Goal: Information Seeking & Learning: Learn about a topic

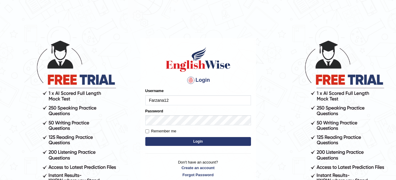
type input "Farzana12"
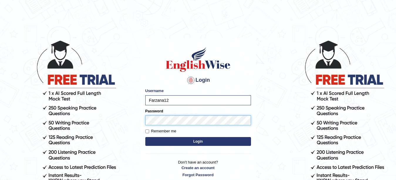
click at [145, 137] on button "Login" at bounding box center [198, 141] width 106 height 9
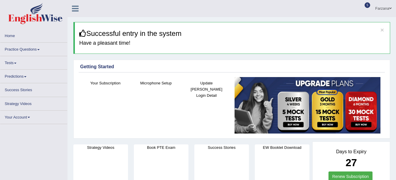
click at [31, 47] on link "Practice Questions" at bounding box center [33, 48] width 67 height 11
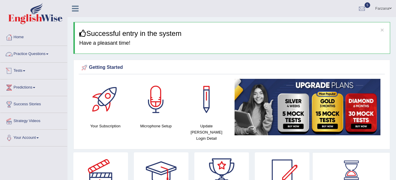
click at [31, 57] on link "Practice Questions" at bounding box center [33, 53] width 67 height 15
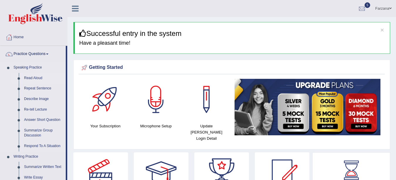
click at [29, 77] on link "Read Aloud" at bounding box center [43, 78] width 44 height 11
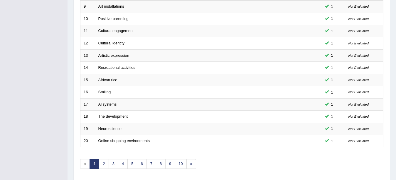
scroll to position [209, 0]
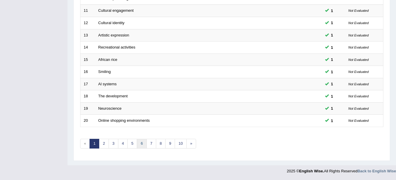
click at [142, 141] on link "6" at bounding box center [142, 144] width 10 height 10
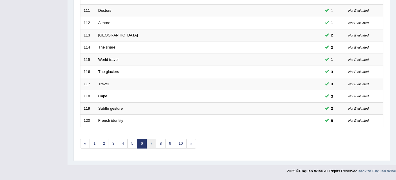
click at [150, 142] on link "7" at bounding box center [152, 144] width 10 height 10
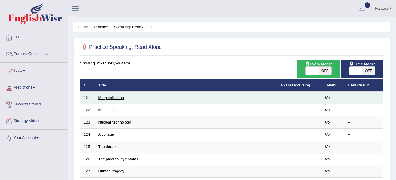
click at [116, 96] on link "Marginalisation" at bounding box center [111, 97] width 26 height 4
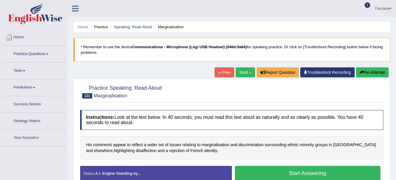
scroll to position [25, 0]
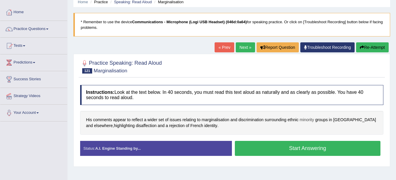
click at [303, 117] on span "minority" at bounding box center [307, 120] width 14 height 6
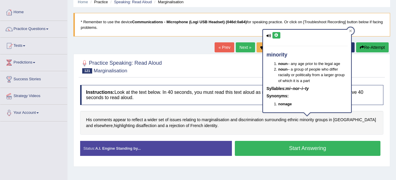
click at [276, 34] on icon at bounding box center [276, 35] width 4 height 4
click at [258, 151] on button "Start Answering" at bounding box center [308, 148] width 146 height 15
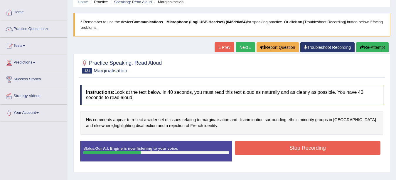
click at [258, 151] on button "Stop Recording" at bounding box center [308, 148] width 146 height 14
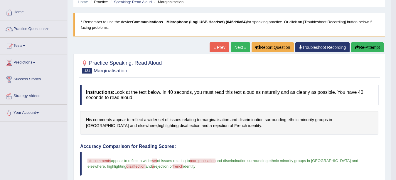
drag, startPoint x: 258, startPoint y: 151, endPoint x: 239, endPoint y: 184, distance: 38.0
click at [239, 155] on html "Toggle navigation Home Practice Questions Speaking Practice Read Aloud Repeat S…" at bounding box center [198, 65] width 396 height 180
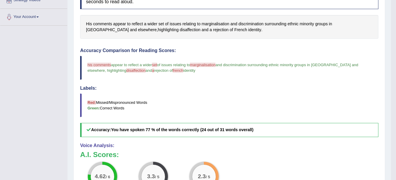
scroll to position [115, 0]
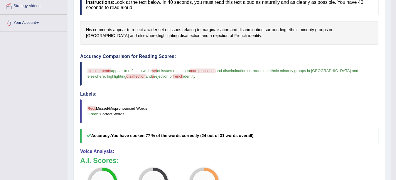
click at [234, 35] on span "French" at bounding box center [240, 36] width 13 height 6
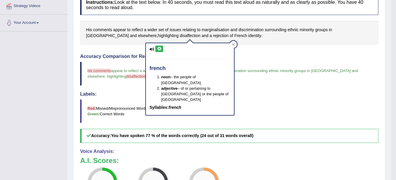
click at [158, 48] on icon at bounding box center [159, 49] width 4 height 4
click at [122, 90] on div "Accuracy Comparison for Reading Scores: his comments instruments appear to refl…" at bounding box center [229, 98] width 298 height 89
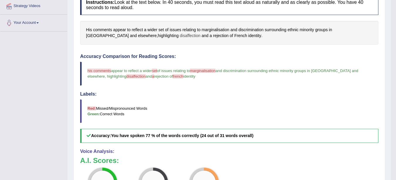
click at [180, 37] on span "disaffection" at bounding box center [190, 36] width 21 height 6
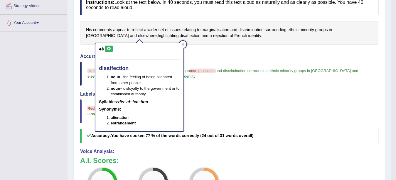
click at [109, 48] on icon at bounding box center [109, 49] width 4 height 4
click at [271, 57] on h4 "Accuracy Comparison for Reading Scores:" at bounding box center [229, 56] width 298 height 5
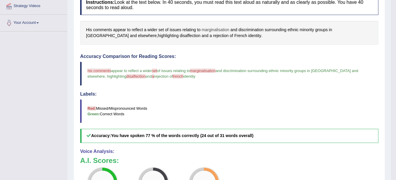
click at [220, 30] on span "marginalisation" at bounding box center [216, 30] width 28 height 6
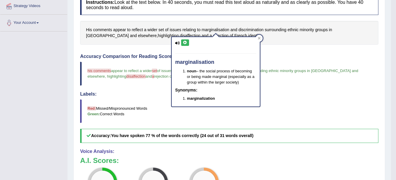
click at [186, 42] on icon at bounding box center [185, 43] width 4 height 4
click at [99, 29] on span "comments" at bounding box center [102, 30] width 19 height 6
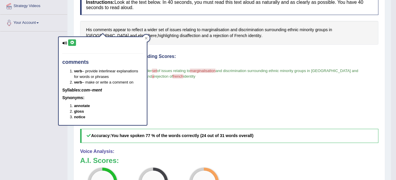
click at [74, 42] on icon at bounding box center [72, 43] width 4 height 4
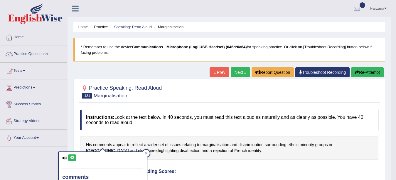
click at [360, 74] on button "Re-Attempt" at bounding box center [367, 72] width 33 height 10
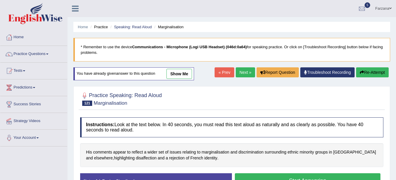
scroll to position [50, 0]
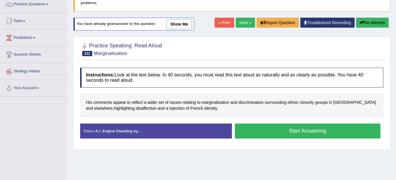
click at [315, 133] on button "Start Answering" at bounding box center [308, 130] width 146 height 15
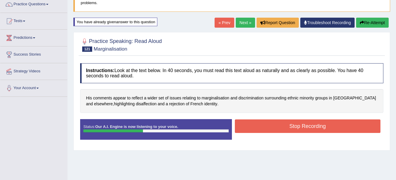
click at [309, 123] on button "Stop Recording" at bounding box center [308, 126] width 146 height 14
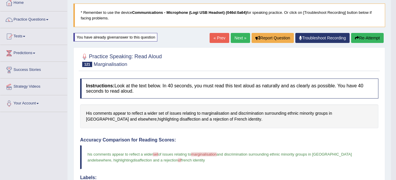
scroll to position [34, 0]
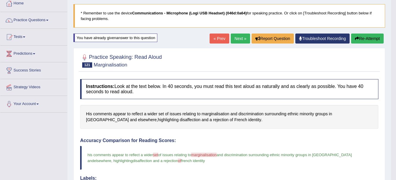
click at [363, 37] on button "Re-Attempt" at bounding box center [367, 38] width 33 height 10
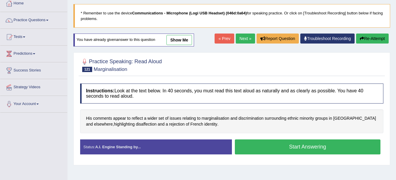
click at [258, 142] on button "Start Answering" at bounding box center [308, 146] width 146 height 15
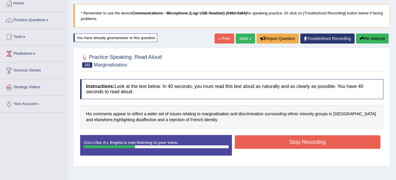
click at [258, 142] on button "Stop Recording" at bounding box center [308, 142] width 146 height 14
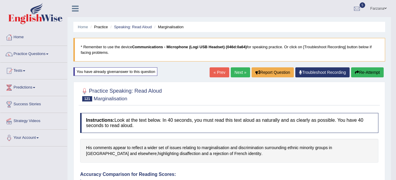
click at [362, 74] on button "Re-Attempt" at bounding box center [367, 72] width 33 height 10
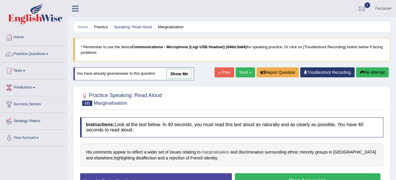
click at [209, 152] on span "marginalisation" at bounding box center [216, 152] width 28 height 6
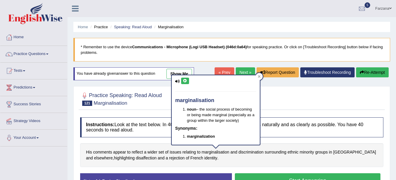
click at [185, 79] on icon at bounding box center [185, 81] width 4 height 4
click at [268, 176] on button "Start Answering" at bounding box center [308, 180] width 146 height 15
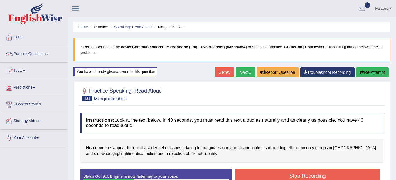
click at [268, 176] on button "Stop Recording" at bounding box center [308, 176] width 146 height 14
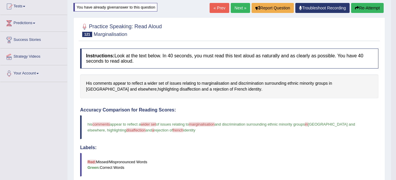
scroll to position [38, 0]
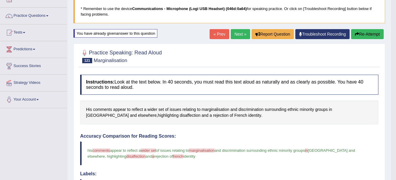
click at [234, 30] on link "Next »" at bounding box center [240, 34] width 19 height 10
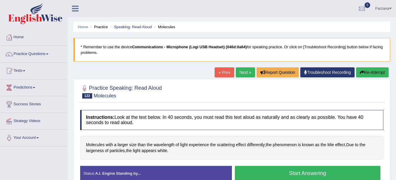
click at [262, 173] on button "Start Answering" at bounding box center [308, 173] width 146 height 15
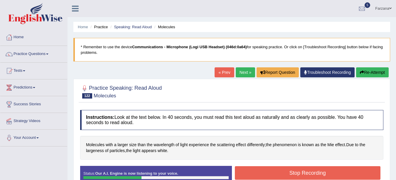
click at [262, 173] on button "Stop Recording" at bounding box center [308, 173] width 146 height 14
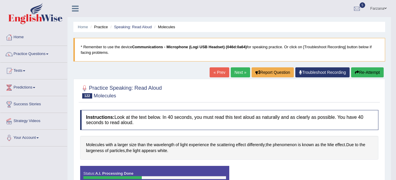
click at [262, 173] on div "Status: A.I. Processing Done Start Answering Stop Recording" at bounding box center [229, 179] width 298 height 26
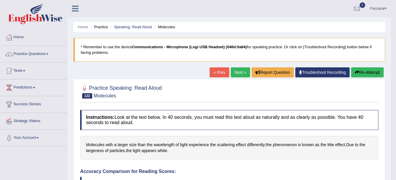
scroll to position [35, 0]
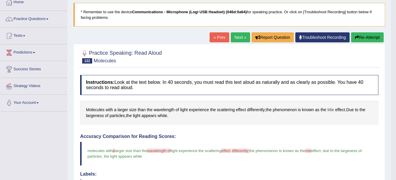
click at [330, 109] on span "Mie" at bounding box center [331, 110] width 7 height 6
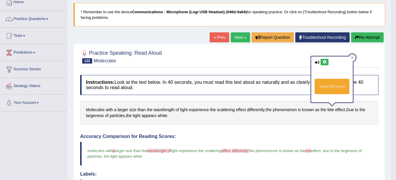
click at [323, 63] on icon at bounding box center [325, 62] width 4 height 4
click at [370, 36] on button "Re-Attempt" at bounding box center [367, 37] width 33 height 10
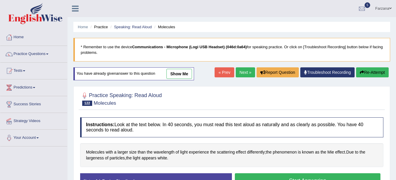
scroll to position [35, 0]
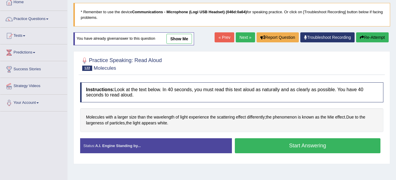
click at [259, 141] on button "Start Answering" at bounding box center [308, 145] width 146 height 15
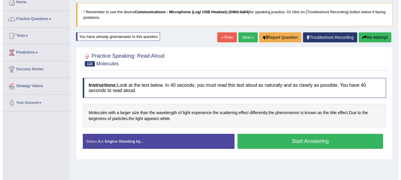
scroll to position [0, 0]
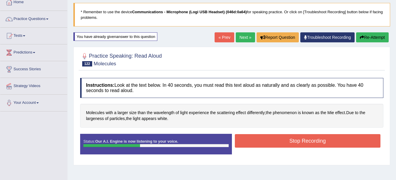
click at [259, 141] on button "Stop Recording" at bounding box center [308, 141] width 146 height 14
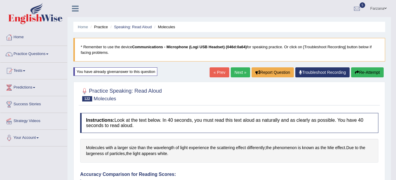
click at [235, 70] on link "Next »" at bounding box center [240, 72] width 19 height 10
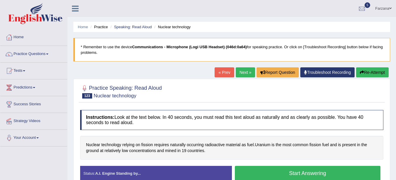
click at [256, 173] on button "Start Answering" at bounding box center [308, 173] width 146 height 15
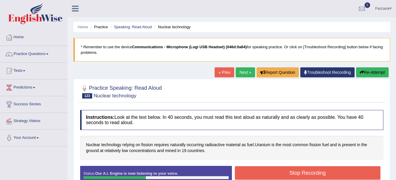
click at [256, 173] on button "Stop Recording" at bounding box center [308, 173] width 146 height 14
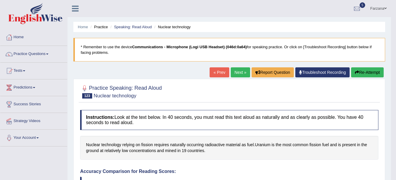
click at [376, 75] on button "Re-Attempt" at bounding box center [367, 72] width 33 height 10
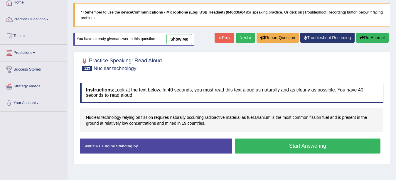
scroll to position [35, 0]
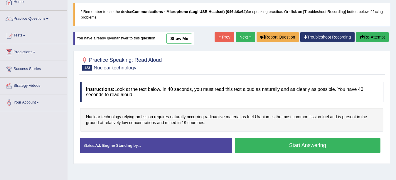
click at [334, 143] on button "Start Answering" at bounding box center [308, 145] width 146 height 15
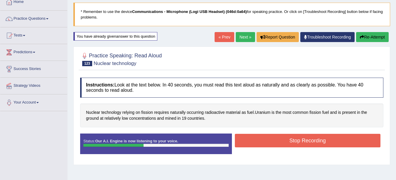
click at [334, 143] on button "Stop Recording" at bounding box center [308, 141] width 146 height 14
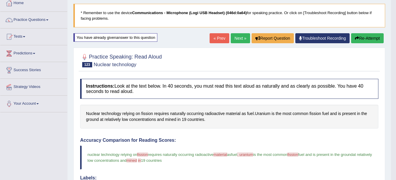
scroll to position [0, 0]
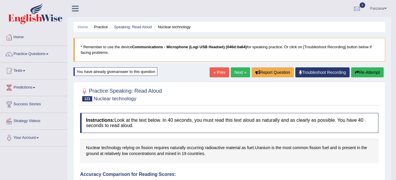
click at [370, 70] on button "Re-Attempt" at bounding box center [367, 72] width 33 height 10
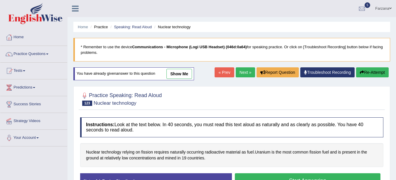
click at [288, 175] on button "Start Answering" at bounding box center [308, 180] width 146 height 15
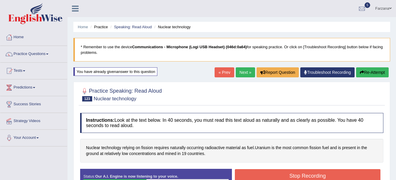
click at [288, 175] on button "Stop Recording" at bounding box center [308, 176] width 146 height 14
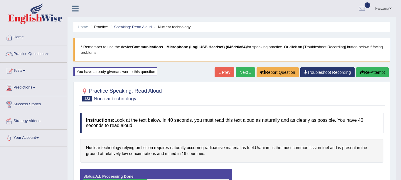
click at [288, 175] on body "Toggle navigation Home Practice Questions Speaking Practice Read Aloud Repeat S…" at bounding box center [200, 90] width 401 height 180
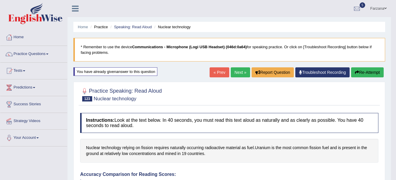
click at [377, 68] on button "Re-Attempt" at bounding box center [367, 72] width 33 height 10
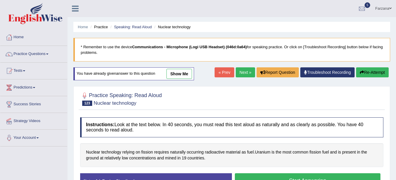
click at [240, 68] on link "Next »" at bounding box center [245, 72] width 19 height 10
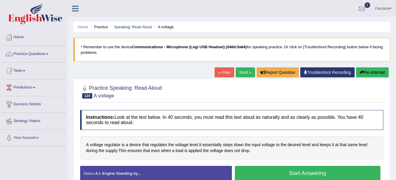
click at [278, 173] on button "Start Answering" at bounding box center [308, 173] width 146 height 15
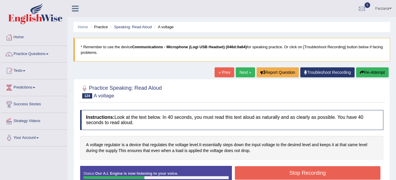
click at [278, 173] on button "Stop Recording" at bounding box center [308, 173] width 146 height 14
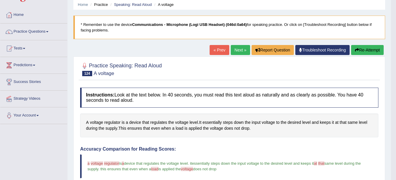
scroll to position [35, 0]
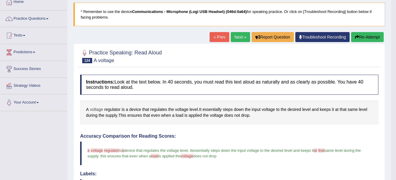
click at [98, 109] on span "voltage" at bounding box center [96, 109] width 13 height 6
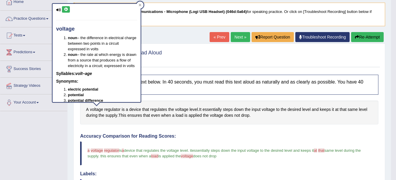
click at [68, 8] on icon at bounding box center [66, 10] width 4 height 4
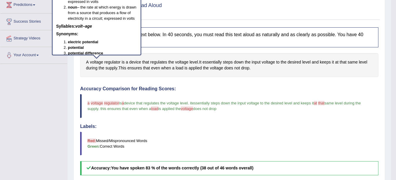
scroll to position [85, 0]
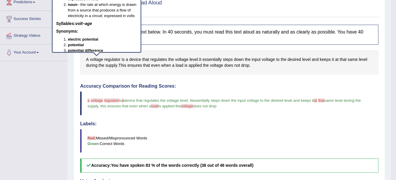
drag, startPoint x: 183, startPoint y: 117, endPoint x: 179, endPoint y: 151, distance: 34.4
click at [179, 151] on div "Accuracy Comparison for Reading Scores: a i voltage won't regulator tell you la…" at bounding box center [229, 127] width 298 height 89
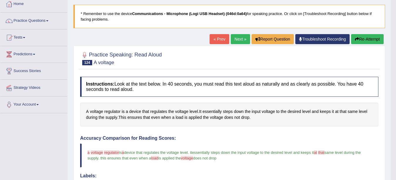
scroll to position [0, 0]
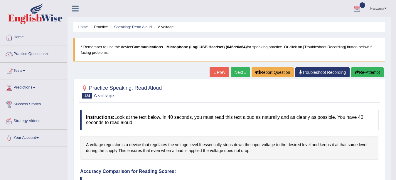
click at [238, 73] on link "Next »" at bounding box center [240, 72] width 19 height 10
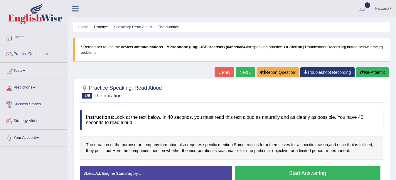
click at [252, 142] on span "entities" at bounding box center [252, 145] width 13 height 6
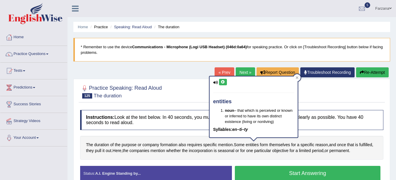
click at [224, 82] on icon at bounding box center [223, 82] width 4 height 4
click at [282, 149] on span "objective" at bounding box center [280, 150] width 16 height 6
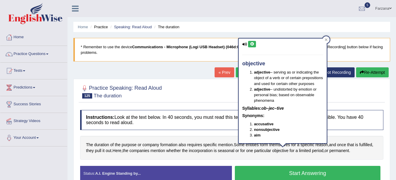
click at [266, 173] on button "Start Answering" at bounding box center [308, 173] width 146 height 15
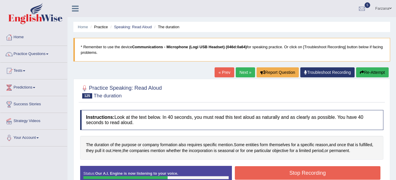
click at [266, 173] on button "Stop Recording" at bounding box center [308, 173] width 146 height 14
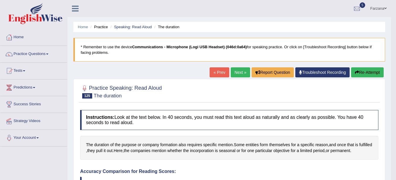
click at [266, 173] on h4 "Accuracy Comparison for Reading Scores:" at bounding box center [229, 171] width 298 height 5
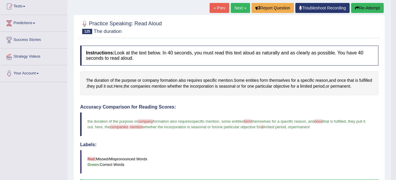
scroll to position [33, 0]
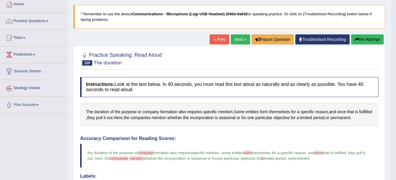
click at [235, 36] on link "Next »" at bounding box center [240, 39] width 19 height 10
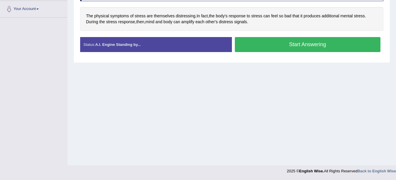
click at [299, 42] on button "Start Answering" at bounding box center [308, 44] width 146 height 15
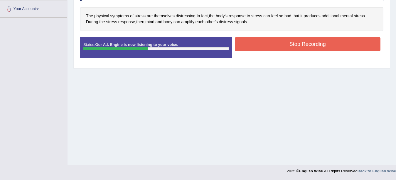
click at [299, 42] on button "Stop Recording" at bounding box center [308, 44] width 146 height 14
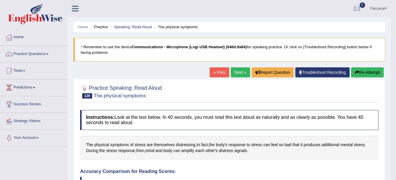
click at [370, 71] on button "Re-Attempt" at bounding box center [367, 72] width 33 height 10
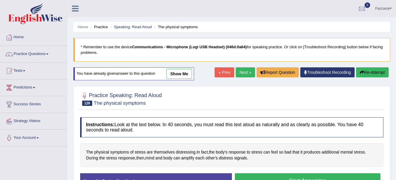
click at [313, 175] on button "Start Answering" at bounding box center [308, 180] width 146 height 15
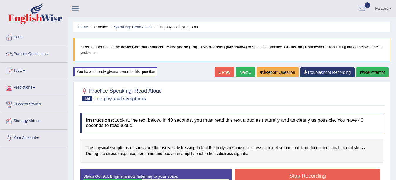
click at [248, 173] on button "Stop Recording" at bounding box center [308, 176] width 146 height 14
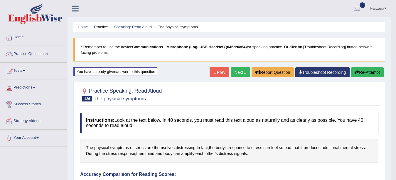
click at [241, 74] on link "Next »" at bounding box center [240, 72] width 19 height 10
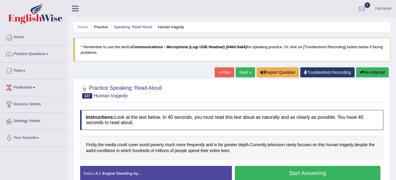
click at [267, 172] on button "Start Answering" at bounding box center [308, 173] width 146 height 15
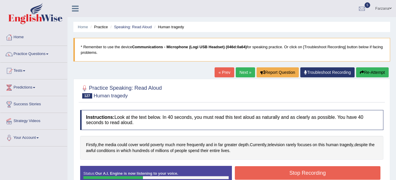
click at [267, 172] on button "Stop Recording" at bounding box center [308, 173] width 146 height 14
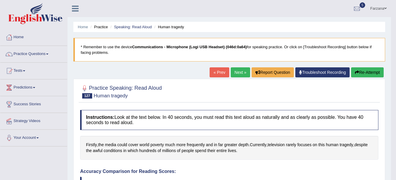
click at [360, 69] on button "Re-Attempt" at bounding box center [367, 72] width 33 height 10
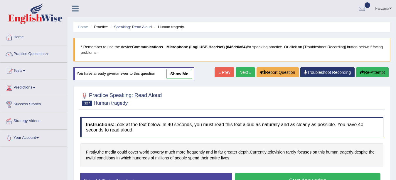
click at [292, 177] on button "Start Answering" at bounding box center [308, 180] width 146 height 15
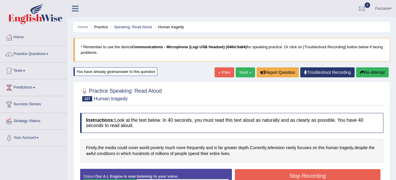
click at [292, 177] on button "Stop Recording" at bounding box center [308, 176] width 146 height 14
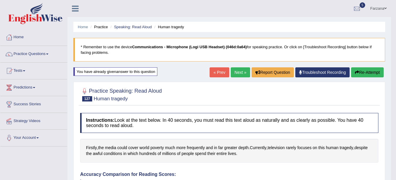
click at [237, 72] on link "Next »" at bounding box center [240, 72] width 19 height 10
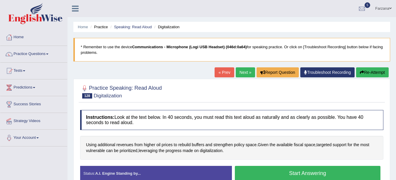
click at [265, 166] on button "Start Answering" at bounding box center [308, 173] width 146 height 15
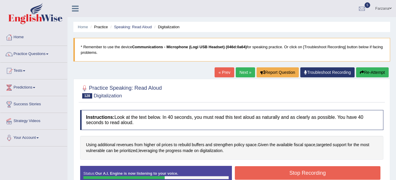
click at [264, 168] on button "Stop Recording" at bounding box center [308, 173] width 146 height 14
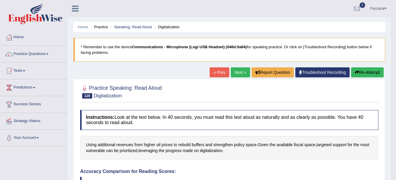
click at [367, 70] on button "Re-Attempt" at bounding box center [367, 72] width 33 height 10
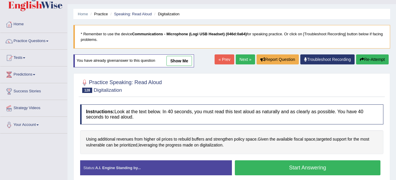
scroll to position [24, 0]
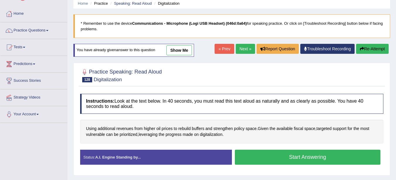
click at [284, 153] on button "Start Answering" at bounding box center [308, 157] width 146 height 15
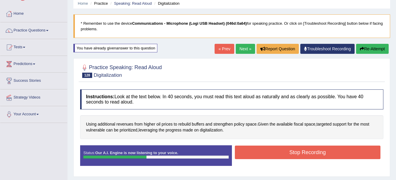
click at [284, 153] on button "Stop Recording" at bounding box center [308, 152] width 146 height 14
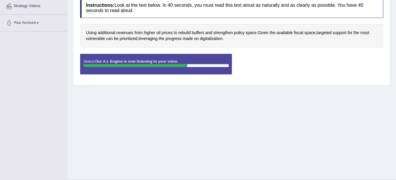
scroll to position [105, 0]
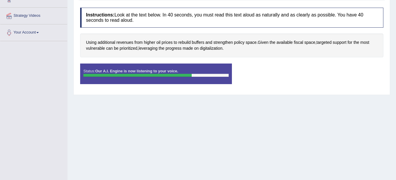
click at [150, 100] on div "Home Practice Speaking: Read Aloud Digitalization * Remember to use the device …" at bounding box center [232, 42] width 329 height 294
drag, startPoint x: 150, startPoint y: 100, endPoint x: 142, endPoint y: 81, distance: 20.0
click at [142, 81] on div "Home Practice Speaking: Read Aloud Digitalization * Remember to use the device …" at bounding box center [232, 42] width 329 height 294
click at [142, 81] on div "Status: Our A.I. Engine is now listening to your voice." at bounding box center [156, 73] width 152 height 21
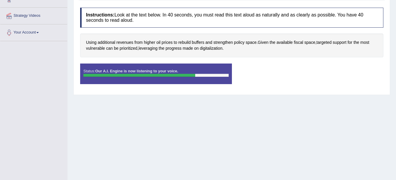
click at [142, 81] on div "Status: Our A.I. Engine is now listening to your voice." at bounding box center [156, 73] width 152 height 21
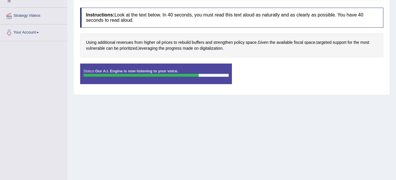
click at [142, 81] on div "Status: Our A.I. Engine is now listening to your voice." at bounding box center [156, 73] width 152 height 21
drag, startPoint x: 142, startPoint y: 81, endPoint x: 165, endPoint y: 94, distance: 26.3
click at [165, 94] on div "Practice Speaking: Read Aloud 128 Digitalization Instructions: Look at the text…" at bounding box center [231, 35] width 317 height 118
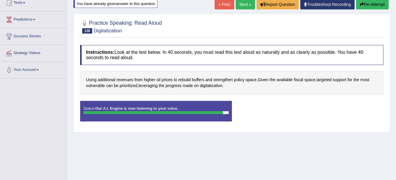
scroll to position [58, 0]
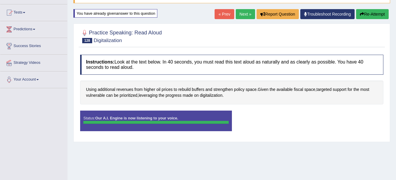
click at [238, 120] on div "Status: Our A.I. Engine is now listening to your voice. Start Answering Stop Re…" at bounding box center [231, 123] width 303 height 26
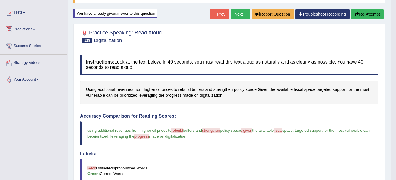
scroll to position [46, 0]
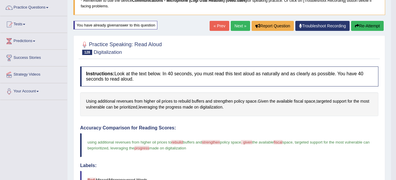
click at [358, 23] on button "Re-Attempt" at bounding box center [367, 26] width 33 height 10
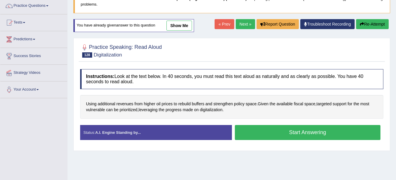
scroll to position [48, 0]
click at [280, 135] on button "Start Answering" at bounding box center [308, 132] width 146 height 15
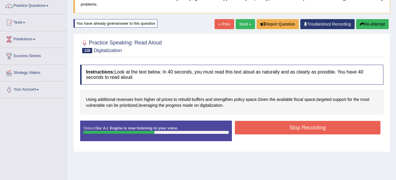
click at [281, 133] on button "Stop Recording" at bounding box center [308, 128] width 146 height 14
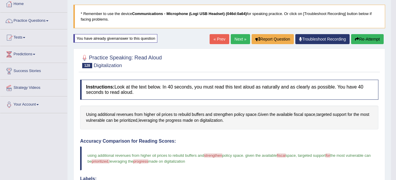
scroll to position [0, 0]
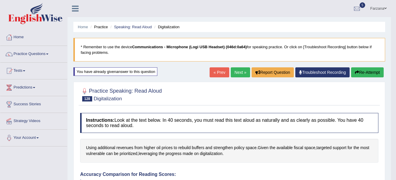
click at [362, 71] on button "Re-Attempt" at bounding box center [367, 72] width 33 height 10
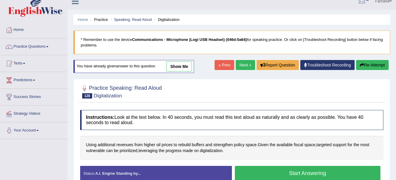
scroll to position [16, 0]
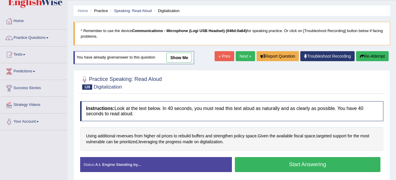
click at [301, 165] on button "Start Answering" at bounding box center [308, 164] width 146 height 15
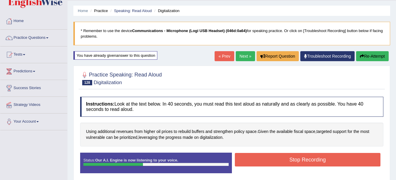
click at [298, 158] on button "Stop Recording" at bounding box center [308, 160] width 146 height 14
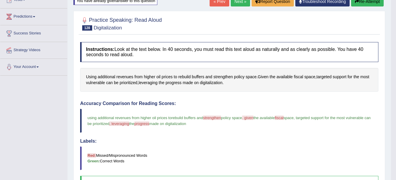
scroll to position [63, 0]
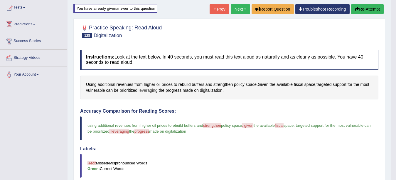
click at [146, 91] on span "leveraging" at bounding box center [148, 90] width 19 height 6
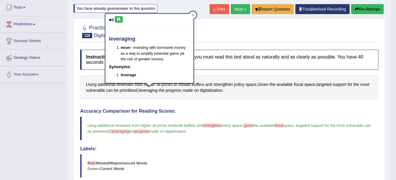
click at [119, 18] on icon at bounding box center [119, 20] width 4 height 4
click at [120, 18] on icon at bounding box center [119, 20] width 4 height 4
click at [235, 8] on link "Next »" at bounding box center [240, 9] width 19 height 10
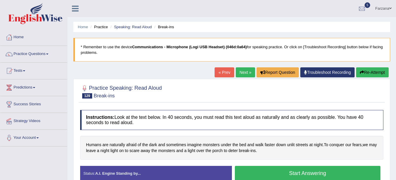
click at [270, 172] on button "Start Answering" at bounding box center [308, 173] width 146 height 15
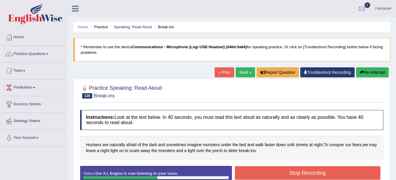
click at [270, 172] on button "Stop Recording" at bounding box center [308, 173] width 146 height 14
click at [270, 172] on div "Status: Our A.I. Engine is now listening to your voice. Start Answering Stop Re…" at bounding box center [231, 179] width 303 height 26
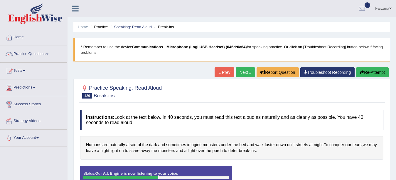
click at [270, 172] on div "Status: Our A.I. Engine is now listening to your voice. Start Answering Stop Re…" at bounding box center [231, 179] width 303 height 26
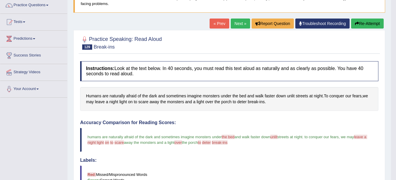
scroll to position [24, 0]
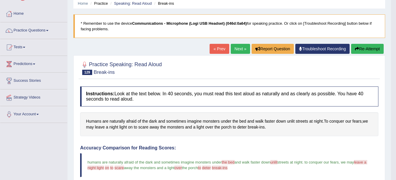
click at [372, 46] on button "Re-Attempt" at bounding box center [367, 49] width 33 height 10
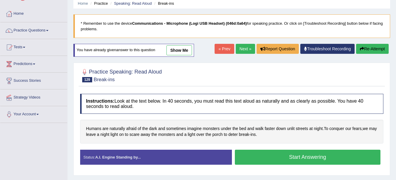
click at [298, 155] on button "Start Answering" at bounding box center [308, 157] width 146 height 15
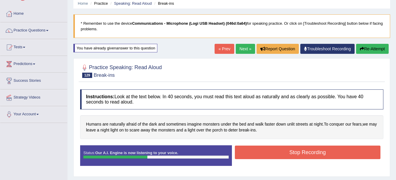
click at [298, 155] on button "Stop Recording" at bounding box center [308, 152] width 146 height 14
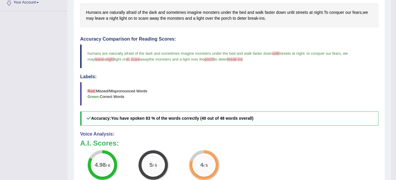
scroll to position [136, 0]
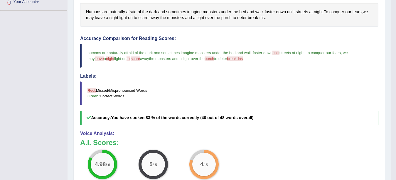
click at [226, 17] on span "porch" at bounding box center [226, 18] width 10 height 6
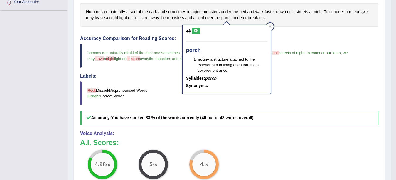
click at [194, 30] on icon at bounding box center [196, 31] width 4 height 4
click at [96, 85] on blockquote "Red: Missed/Mispronounced Words Green: Correct Words" at bounding box center [229, 93] width 298 height 24
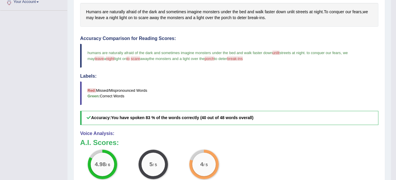
click at [345, 99] on blockquote "Red: Missed/Mispronounced Words Green: Correct Words" at bounding box center [229, 93] width 298 height 24
click at [291, 11] on span "unlit" at bounding box center [291, 12] width 8 height 6
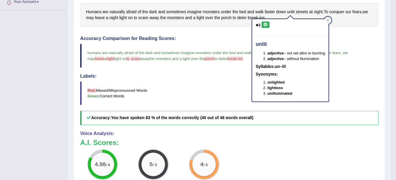
click at [266, 22] on button at bounding box center [266, 24] width 8 height 6
drag, startPoint x: 366, startPoint y: 79, endPoint x: 400, endPoint y: 54, distance: 41.8
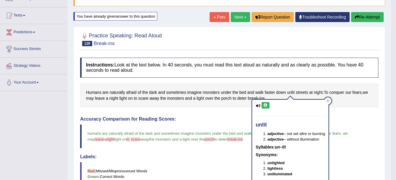
scroll to position [17, 0]
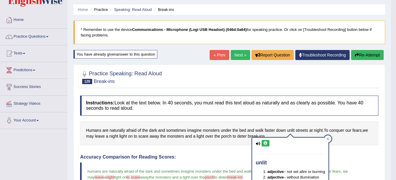
click at [238, 55] on link "Next »" at bounding box center [240, 55] width 19 height 10
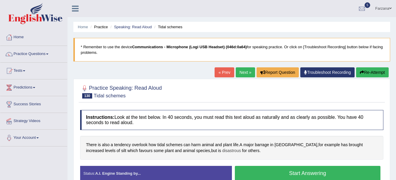
click at [222, 151] on span "disastrous" at bounding box center [231, 150] width 19 height 6
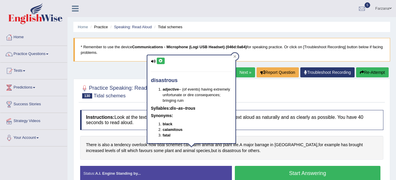
click at [158, 59] on button at bounding box center [161, 61] width 8 height 6
click at [246, 174] on button "Start Answering" at bounding box center [308, 173] width 146 height 15
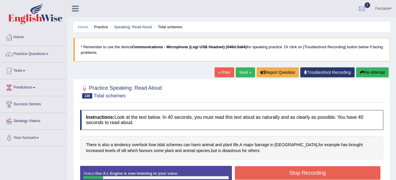
click at [246, 174] on button "Stop Recording" at bounding box center [308, 173] width 146 height 14
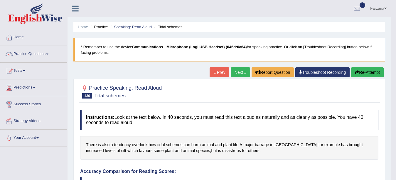
click at [362, 71] on button "Re-Attempt" at bounding box center [367, 72] width 33 height 10
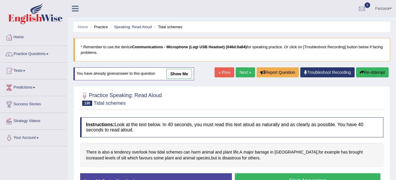
click at [252, 174] on button "Start Answering" at bounding box center [308, 180] width 146 height 15
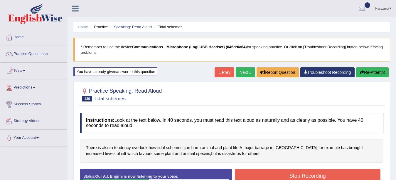
click at [252, 174] on button "Stop Recording" at bounding box center [308, 176] width 146 height 14
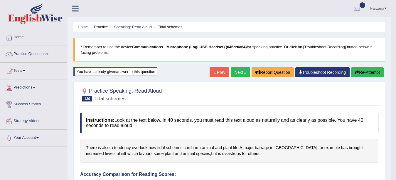
click at [252, 174] on h4 "Accuracy Comparison for Reading Scores:" at bounding box center [229, 174] width 298 height 5
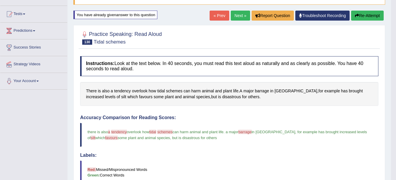
scroll to position [47, 0]
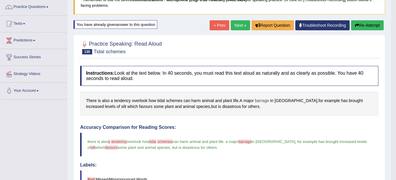
click at [261, 102] on span "barrage" at bounding box center [262, 101] width 14 height 6
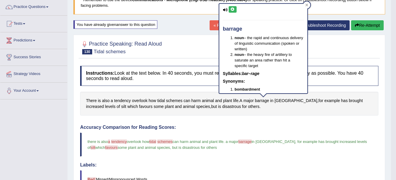
click at [230, 6] on button at bounding box center [233, 9] width 8 height 6
click at [159, 101] on span "tidal" at bounding box center [161, 101] width 8 height 6
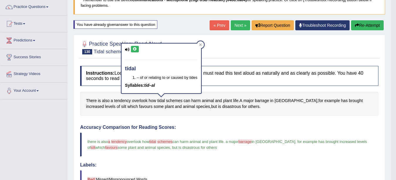
click at [133, 48] on icon at bounding box center [135, 49] width 4 height 4
click at [172, 98] on span "schemes" at bounding box center [174, 101] width 16 height 6
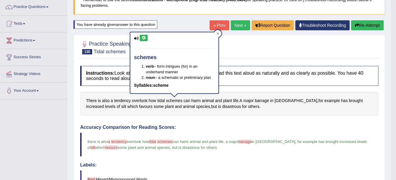
click at [142, 37] on icon at bounding box center [144, 38] width 4 height 4
click at [356, 24] on icon "button" at bounding box center [357, 25] width 4 height 4
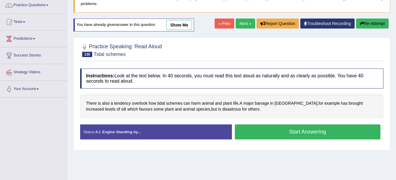
click at [268, 131] on button "Start Answering" at bounding box center [308, 131] width 146 height 15
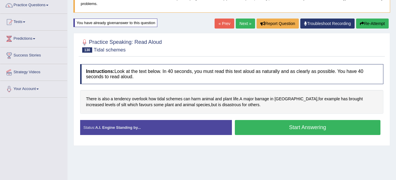
scroll to position [47, 0]
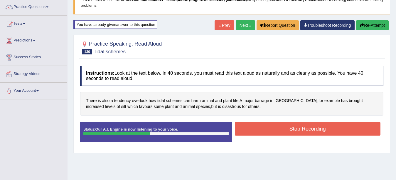
click at [268, 131] on button "Stop Recording" at bounding box center [308, 129] width 146 height 14
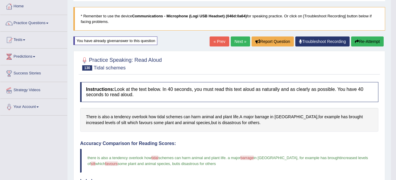
scroll to position [0, 0]
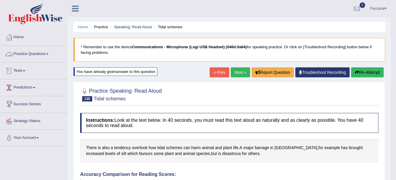
click at [34, 53] on link "Practice Questions" at bounding box center [33, 53] width 67 height 15
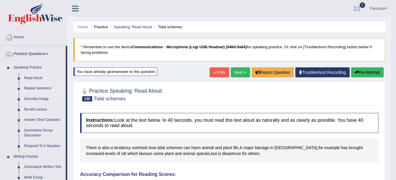
click at [35, 87] on link "Repeat Sentence" at bounding box center [43, 88] width 44 height 11
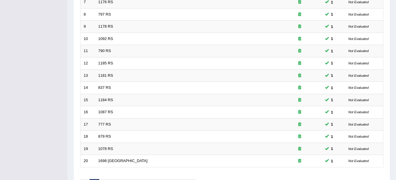
scroll to position [208, 0]
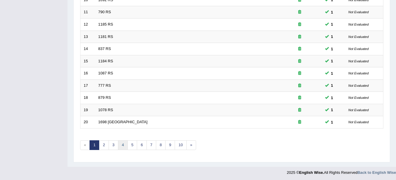
click at [124, 148] on link "4" at bounding box center [123, 145] width 10 height 10
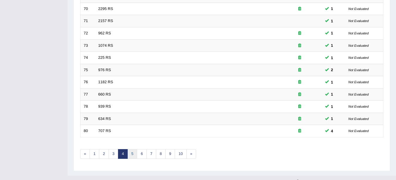
click at [132, 152] on link "5" at bounding box center [132, 154] width 10 height 10
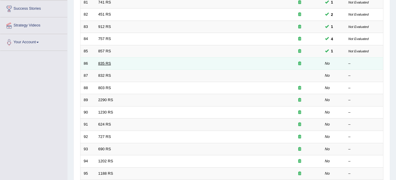
click at [109, 64] on link "835 RS" at bounding box center [104, 63] width 13 height 4
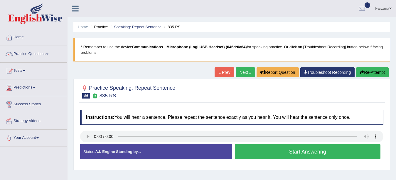
click at [260, 148] on button "Start Answering" at bounding box center [308, 151] width 146 height 15
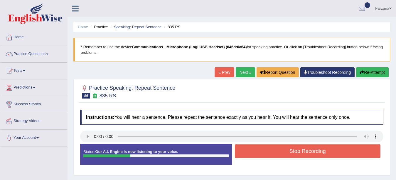
click at [260, 148] on button "Stop Recording" at bounding box center [308, 151] width 146 height 14
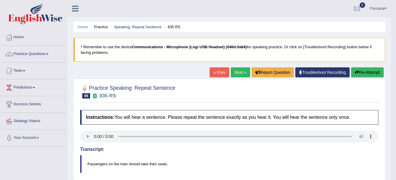
click at [362, 71] on button "Re-Attempt" at bounding box center [367, 72] width 33 height 10
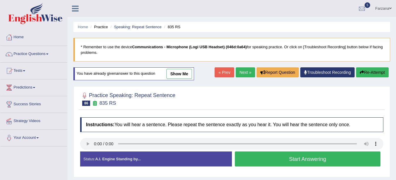
click at [242, 69] on link "Next »" at bounding box center [245, 72] width 19 height 10
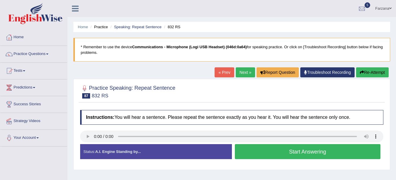
click at [248, 152] on button "Start Answering" at bounding box center [308, 151] width 146 height 15
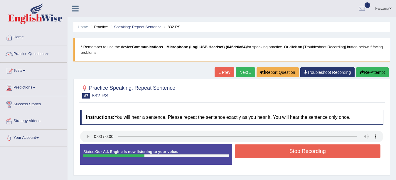
click at [248, 152] on button "Stop Recording" at bounding box center [308, 151] width 146 height 14
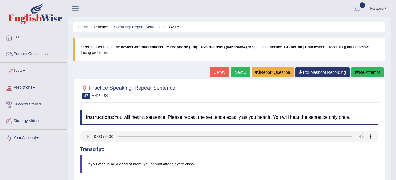
click at [239, 71] on link "Next »" at bounding box center [240, 72] width 19 height 10
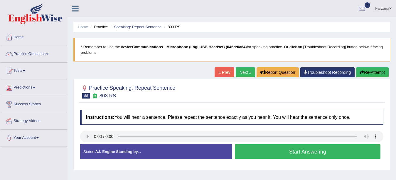
click at [286, 152] on button "Start Answering" at bounding box center [308, 151] width 146 height 15
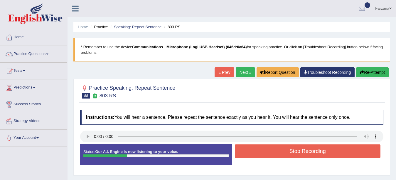
click at [286, 152] on button "Stop Recording" at bounding box center [308, 151] width 146 height 14
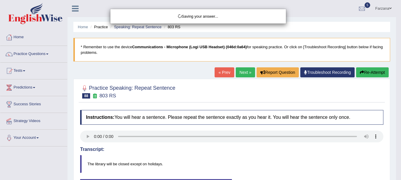
click at [286, 152] on div "Saving your answer..." at bounding box center [200, 90] width 401 height 180
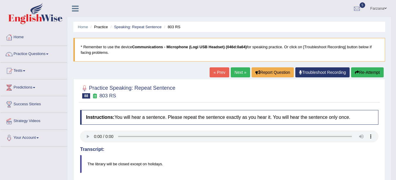
click at [238, 70] on link "Next »" at bounding box center [240, 72] width 19 height 10
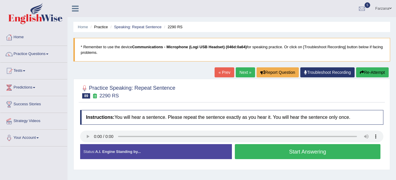
click at [295, 151] on button "Start Answering" at bounding box center [308, 151] width 146 height 15
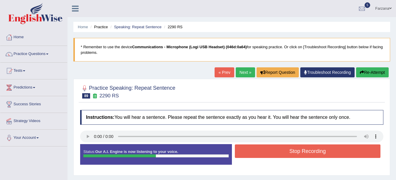
click at [295, 151] on button "Stop Recording" at bounding box center [308, 151] width 146 height 14
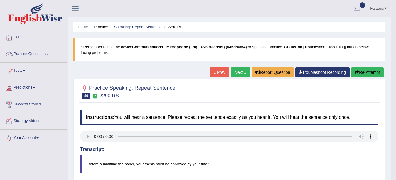
click at [394, 65] on body "Toggle navigation Home Practice Questions Speaking Practice Read Aloud Repeat S…" at bounding box center [198, 90] width 396 height 180
click at [243, 70] on link "Next »" at bounding box center [240, 72] width 19 height 10
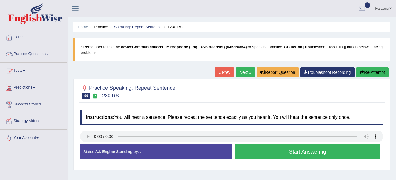
click at [274, 152] on button "Start Answering" at bounding box center [308, 151] width 146 height 15
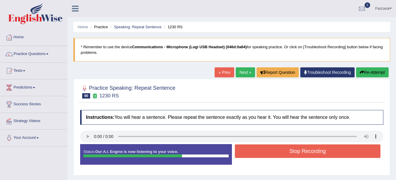
click at [274, 152] on button "Stop Recording" at bounding box center [308, 151] width 146 height 14
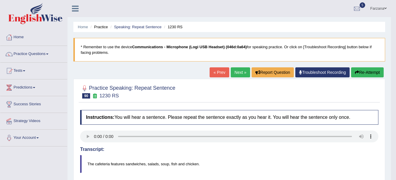
click at [237, 70] on link "Next »" at bounding box center [240, 72] width 19 height 10
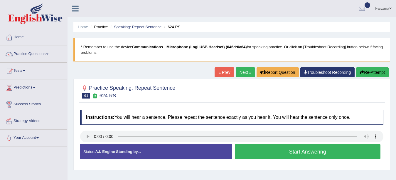
click at [282, 153] on button "Start Answering" at bounding box center [308, 151] width 146 height 15
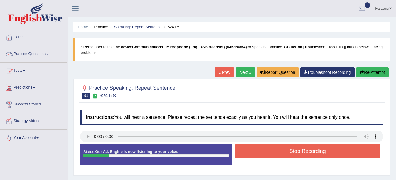
click at [282, 153] on button "Stop Recording" at bounding box center [308, 151] width 146 height 14
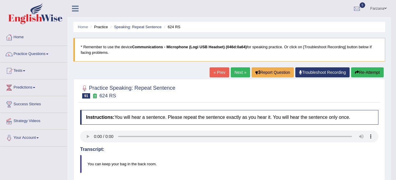
click at [232, 72] on link "Next »" at bounding box center [240, 72] width 19 height 10
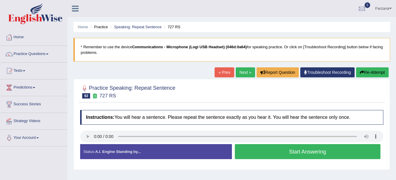
click at [248, 150] on button "Start Answering" at bounding box center [308, 151] width 146 height 15
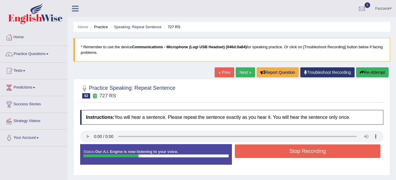
click at [248, 150] on button "Stop Recording" at bounding box center [308, 151] width 146 height 14
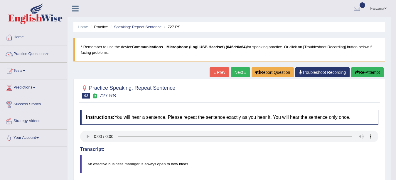
click at [237, 74] on link "Next »" at bounding box center [240, 72] width 19 height 10
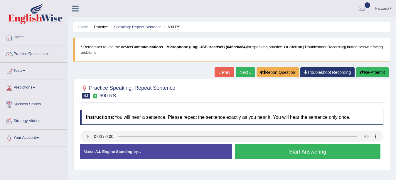
click at [268, 151] on button "Start Answering" at bounding box center [308, 151] width 146 height 15
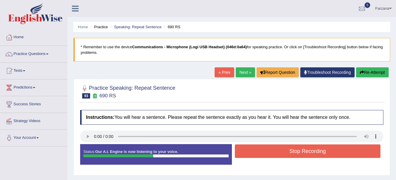
click at [268, 151] on button "Stop Recording" at bounding box center [308, 151] width 146 height 14
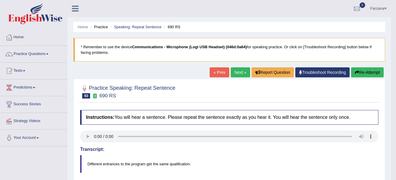
click at [241, 71] on link "Next »" at bounding box center [240, 72] width 19 height 10
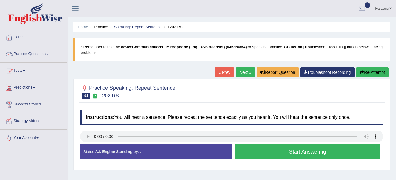
click at [264, 151] on button "Start Answering" at bounding box center [308, 151] width 146 height 15
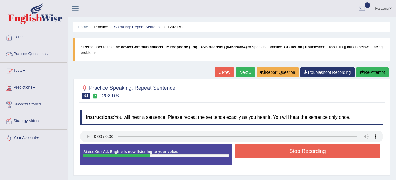
click at [264, 151] on button "Stop Recording" at bounding box center [308, 151] width 146 height 14
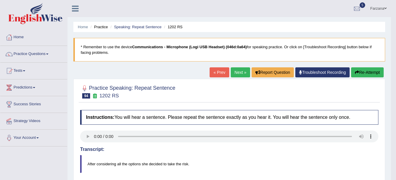
click at [235, 70] on link "Next »" at bounding box center [240, 72] width 19 height 10
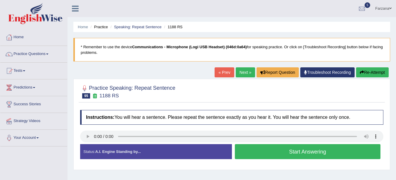
click at [278, 151] on button "Start Answering" at bounding box center [308, 151] width 146 height 15
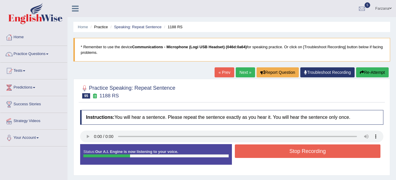
click at [278, 151] on button "Stop Recording" at bounding box center [308, 151] width 146 height 14
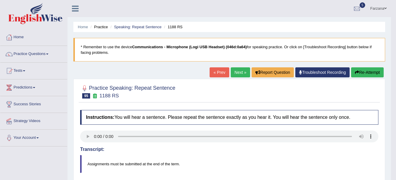
drag, startPoint x: 401, startPoint y: 80, endPoint x: 401, endPoint y: 122, distance: 42.3
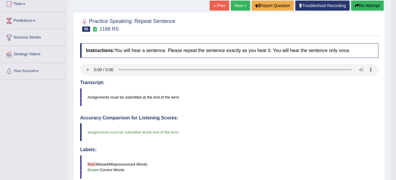
scroll to position [5, 0]
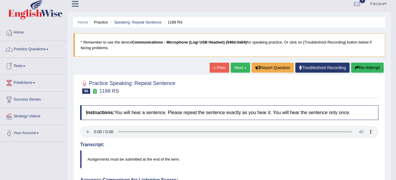
click at [25, 48] on link "Practice Questions" at bounding box center [33, 48] width 67 height 15
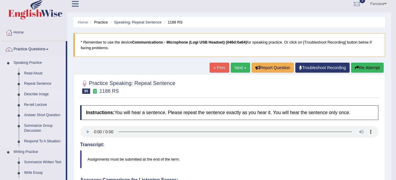
click at [32, 91] on link "Describe Image" at bounding box center [43, 94] width 44 height 11
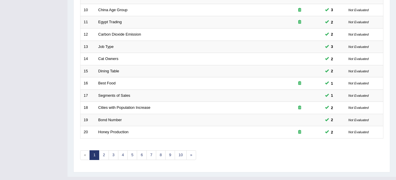
scroll to position [209, 0]
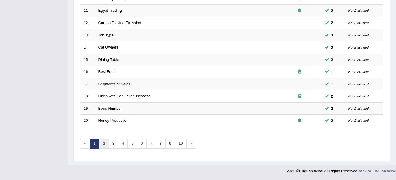
click at [103, 143] on link "2" at bounding box center [104, 144] width 10 height 10
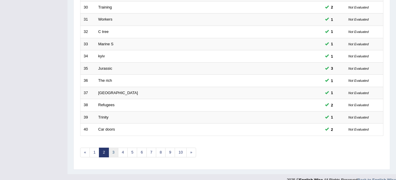
click at [113, 150] on link "3" at bounding box center [114, 152] width 10 height 10
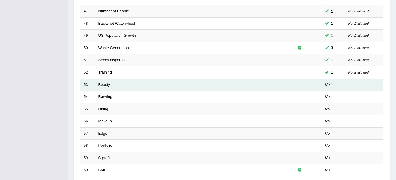
click at [105, 85] on link "Beauty" at bounding box center [104, 84] width 12 height 4
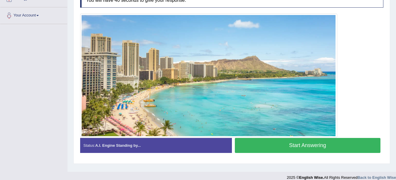
scroll to position [124, 0]
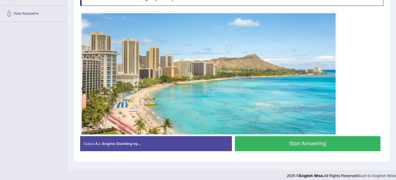
click at [254, 144] on button "Start Answering" at bounding box center [308, 143] width 146 height 15
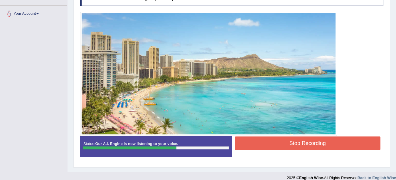
click at [254, 144] on button "Stop Recording" at bounding box center [308, 143] width 146 height 14
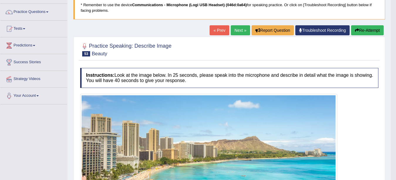
scroll to position [42, 0]
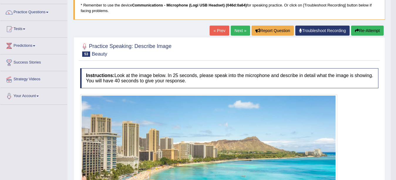
click at [365, 25] on div "Home Practice Speaking: Describe Image Beauty * Remember to use the device Comm…" at bounding box center [230, 165] width 324 height 415
click at [241, 32] on link "Next »" at bounding box center [240, 31] width 19 height 10
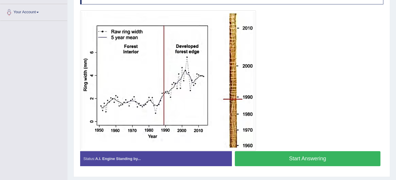
scroll to position [126, 0]
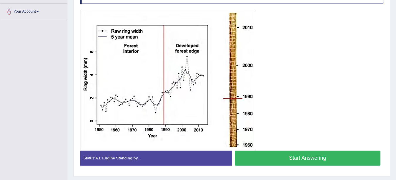
drag, startPoint x: 389, startPoint y: 144, endPoint x: 392, endPoint y: 118, distance: 25.8
click at [392, 118] on div "Home Practice Speaking: Describe Image Rawring * Remember to use the device Com…" at bounding box center [232, 27] width 329 height 307
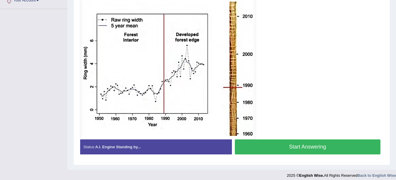
scroll to position [130, 0]
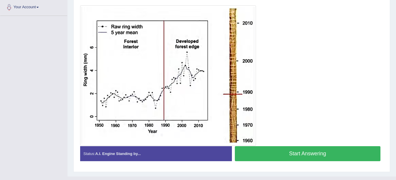
click at [263, 157] on button "Start Answering" at bounding box center [308, 153] width 146 height 15
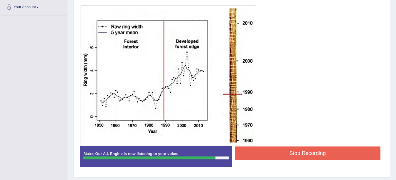
click at [263, 157] on button "Stop Recording" at bounding box center [308, 153] width 146 height 14
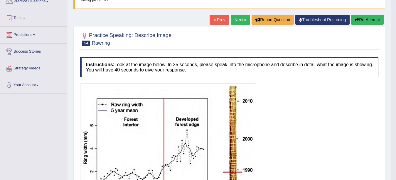
scroll to position [48, 0]
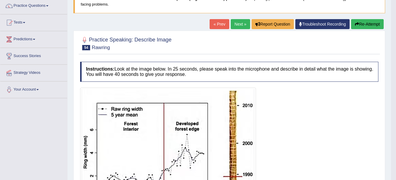
click at [240, 23] on link "Next »" at bounding box center [240, 24] width 19 height 10
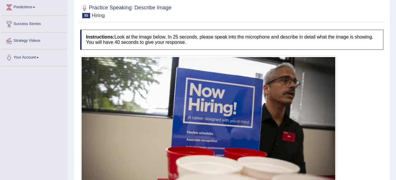
scroll to position [80, 0]
click at [386, 132] on div "Practice Speaking: Describe Image 55 Hiring Instructions: Look at the image bel…" at bounding box center [231, 112] width 317 height 228
drag, startPoint x: 390, startPoint y: 140, endPoint x: 390, endPoint y: 143, distance: 3.3
click at [390, 143] on div "Home Practice Speaking: Describe Image Hiring * Remember to use the device Comm…" at bounding box center [232, 76] width 329 height 312
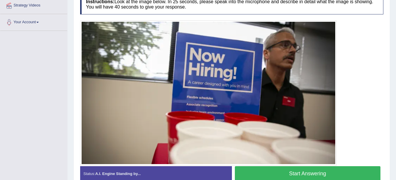
scroll to position [117, 0]
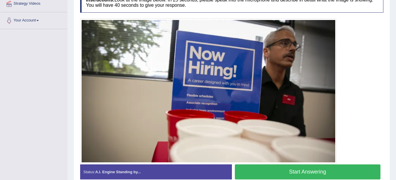
click at [265, 174] on button "Start Answering" at bounding box center [308, 171] width 146 height 15
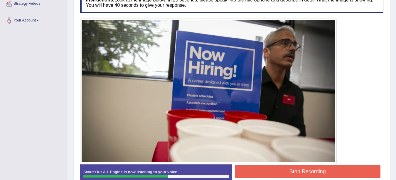
click at [265, 174] on button "Stop Recording" at bounding box center [308, 172] width 146 height 14
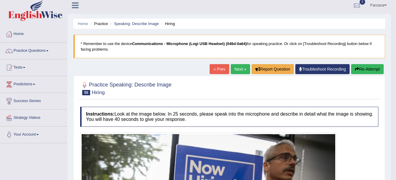
scroll to position [0, 0]
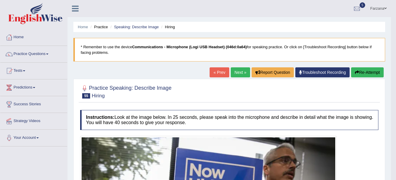
click at [238, 76] on link "Next »" at bounding box center [240, 72] width 19 height 10
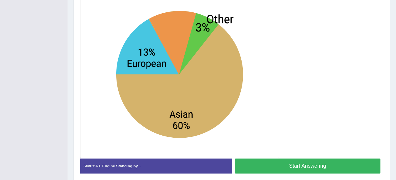
scroll to position [151, 0]
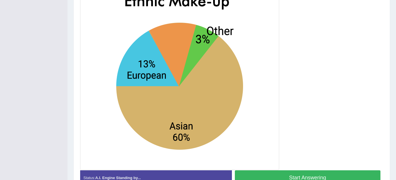
click at [285, 173] on button "Start Answering" at bounding box center [308, 177] width 146 height 15
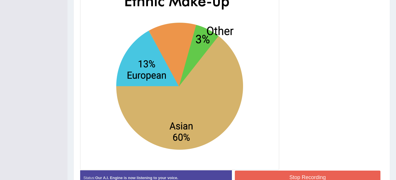
click at [285, 173] on button "Stop Recording" at bounding box center [308, 177] width 146 height 14
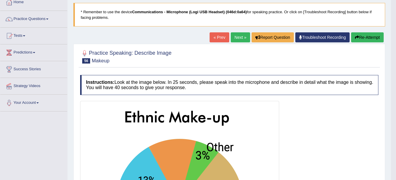
scroll to position [33, 0]
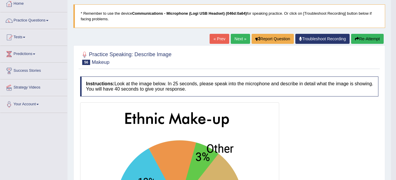
click at [234, 37] on link "Next »" at bounding box center [240, 39] width 19 height 10
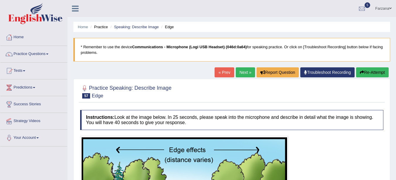
scroll to position [102, 0]
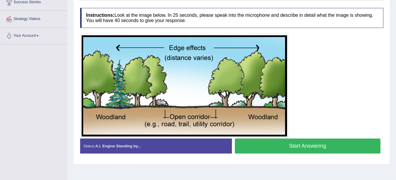
click at [276, 148] on button "Start Answering" at bounding box center [308, 145] width 146 height 15
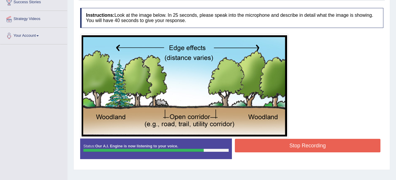
click at [276, 148] on button "Stop Recording" at bounding box center [308, 146] width 146 height 14
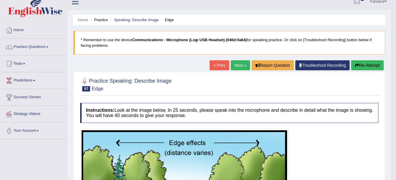
scroll to position [0, 0]
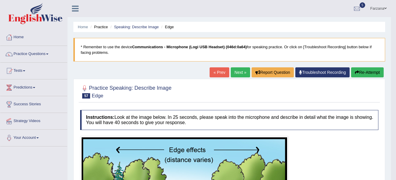
click at [236, 71] on link "Next »" at bounding box center [240, 72] width 19 height 10
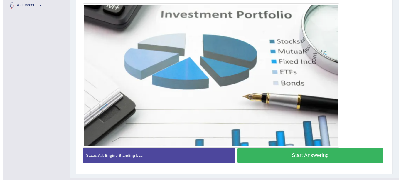
scroll to position [132, 0]
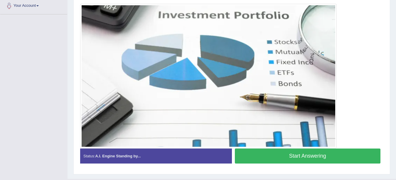
click at [290, 153] on button "Start Answering" at bounding box center [308, 155] width 146 height 15
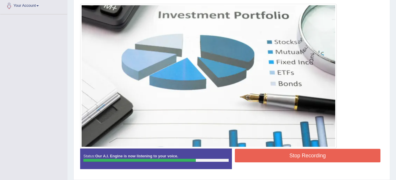
click at [290, 153] on button "Stop Recording" at bounding box center [308, 156] width 146 height 14
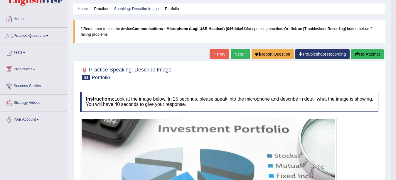
scroll to position [14, 0]
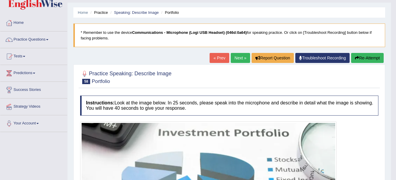
click at [368, 56] on button "Re-Attempt" at bounding box center [367, 58] width 33 height 10
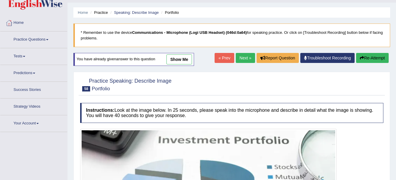
scroll to position [126, 0]
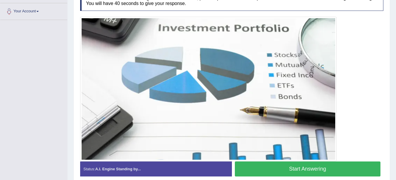
click at [298, 172] on button "Start Answering" at bounding box center [308, 168] width 146 height 15
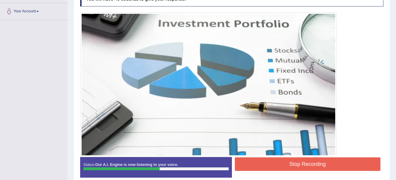
click at [297, 164] on button "Stop Recording" at bounding box center [308, 164] width 146 height 14
click at [297, 164] on div "Status: Our A.I. Engine is now listening to your voice. Start Answering Stop Re…" at bounding box center [231, 170] width 303 height 26
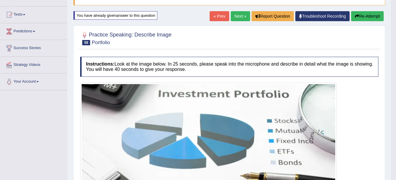
scroll to position [56, 0]
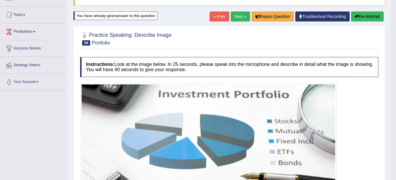
click at [241, 17] on link "Next »" at bounding box center [240, 16] width 19 height 10
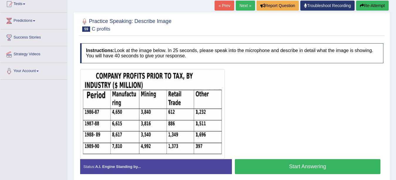
scroll to position [72, 0]
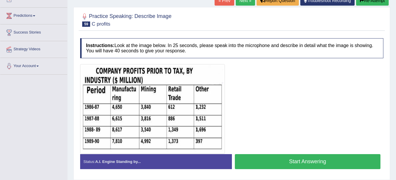
click at [286, 158] on button "Start Answering" at bounding box center [308, 161] width 146 height 15
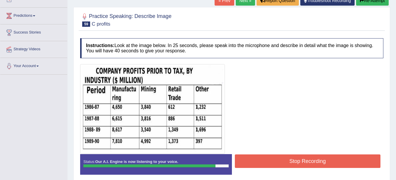
click at [286, 158] on button "Stop Recording" at bounding box center [308, 161] width 146 height 14
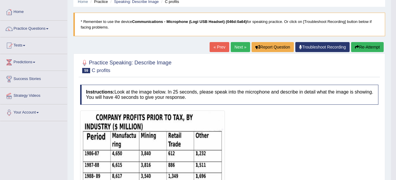
scroll to position [25, 0]
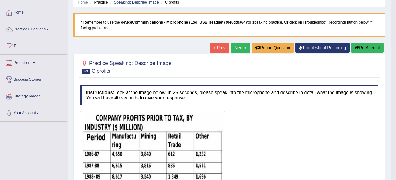
click at [373, 46] on button "Re-Attempt" at bounding box center [367, 48] width 33 height 10
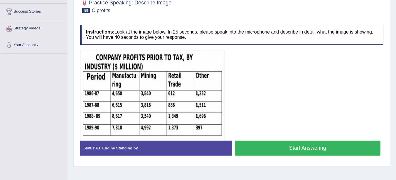
scroll to position [106, 0]
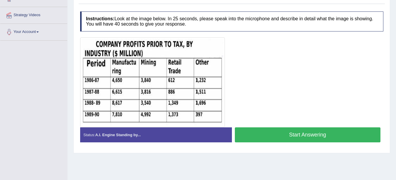
click at [270, 132] on button "Start Answering" at bounding box center [308, 134] width 146 height 15
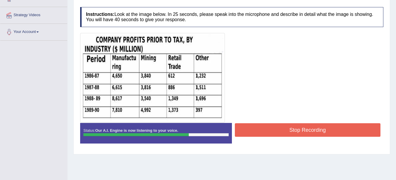
click at [270, 132] on button "Stop Recording" at bounding box center [308, 130] width 146 height 14
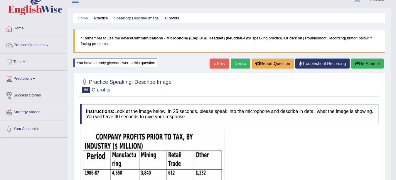
scroll to position [6, 0]
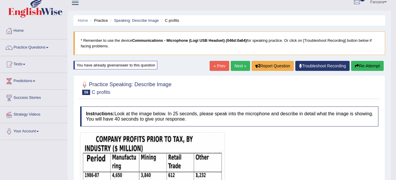
click at [232, 67] on link "Next »" at bounding box center [240, 66] width 19 height 10
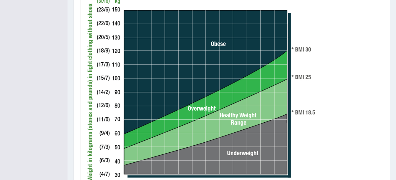
scroll to position [164, 0]
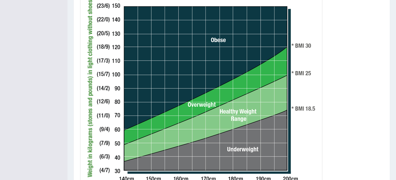
click at [395, 111] on div "Home Practice Speaking: Describe Image BMI * Remember to use the device Communi…" at bounding box center [232, 43] width 329 height 415
drag, startPoint x: 396, startPoint y: 110, endPoint x: 397, endPoint y: 98, distance: 12.1
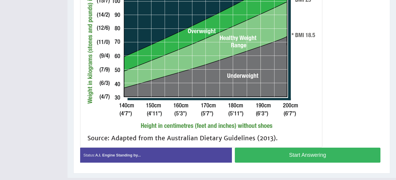
scroll to position [238, 0]
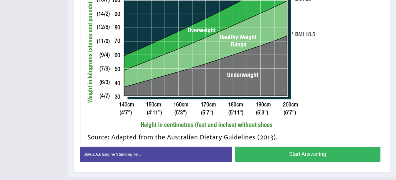
click at [337, 151] on button "Start Answering" at bounding box center [308, 154] width 146 height 15
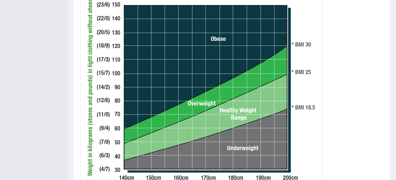
scroll to position [255, 0]
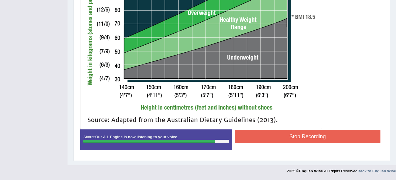
click at [315, 133] on button "Stop Recording" at bounding box center [308, 137] width 146 height 14
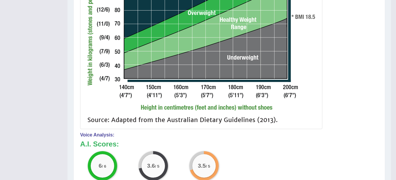
scroll to position [20, 0]
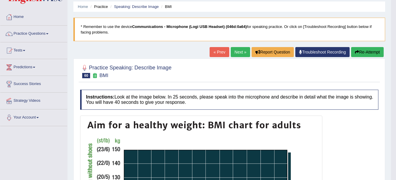
click at [372, 51] on button "Re-Attempt" at bounding box center [367, 52] width 33 height 10
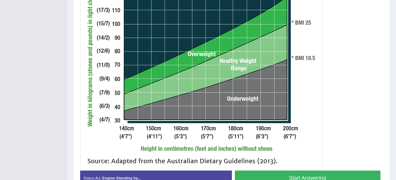
scroll to position [242, 0]
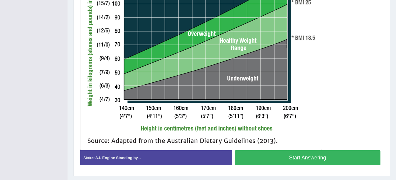
click at [326, 154] on button "Start Answering" at bounding box center [308, 157] width 146 height 15
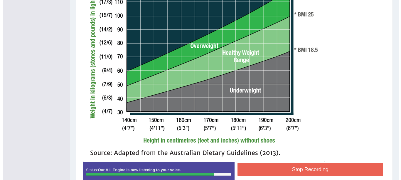
scroll to position [228, 0]
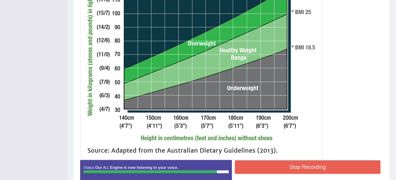
click at [337, 165] on button "Stop Recording" at bounding box center [308, 167] width 146 height 14
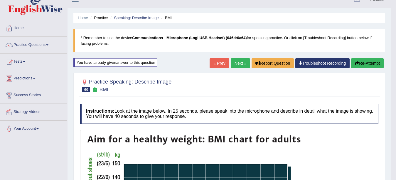
scroll to position [0, 0]
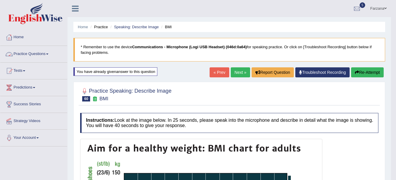
click at [56, 50] on link "Practice Questions" at bounding box center [33, 53] width 67 height 15
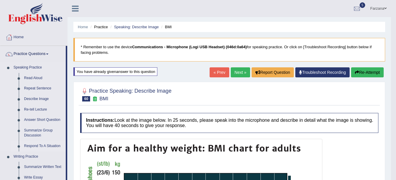
click at [43, 145] on link "Respond To A Situation" at bounding box center [43, 146] width 44 height 11
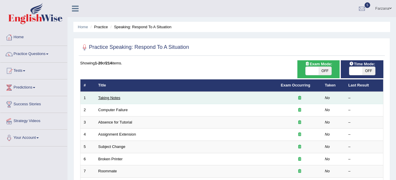
click at [115, 96] on link "Taking Notes" at bounding box center [109, 97] width 22 height 4
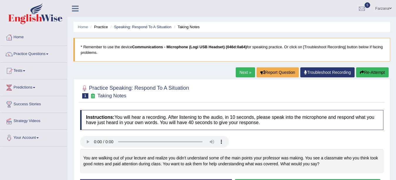
scroll to position [89, 0]
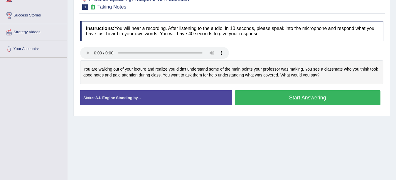
click at [286, 92] on button "Start Answering" at bounding box center [308, 97] width 146 height 15
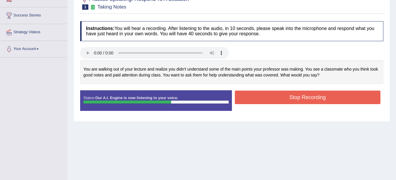
click at [284, 97] on button "Stop Recording" at bounding box center [308, 97] width 146 height 14
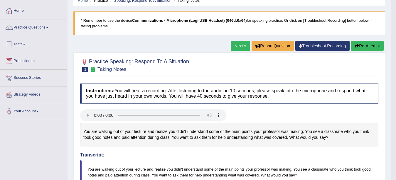
scroll to position [18, 0]
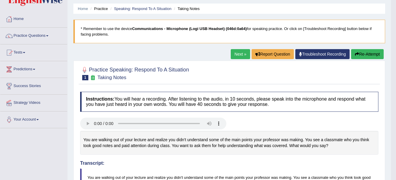
click at [233, 54] on link "Next »" at bounding box center [240, 54] width 19 height 10
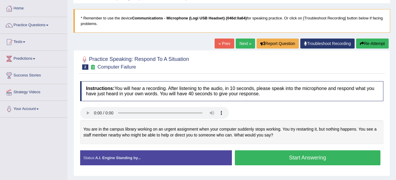
scroll to position [31, 0]
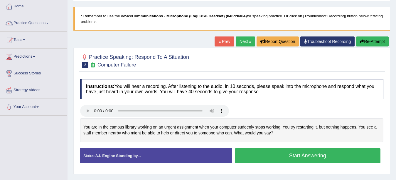
click at [295, 152] on button "Start Answering" at bounding box center [308, 155] width 146 height 15
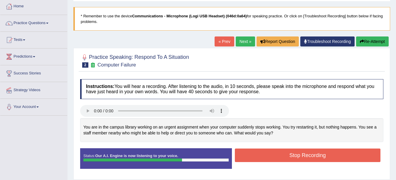
click at [295, 152] on button "Stop Recording" at bounding box center [308, 155] width 146 height 14
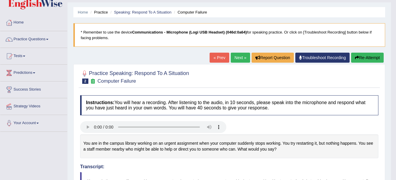
scroll to position [14, 0]
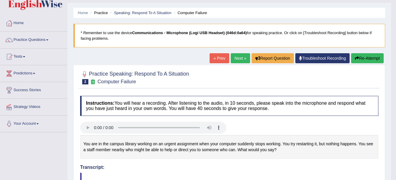
click at [367, 54] on button "Re-Attempt" at bounding box center [367, 58] width 33 height 10
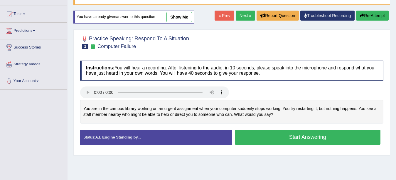
click at [284, 136] on button "Start Answering" at bounding box center [308, 137] width 146 height 15
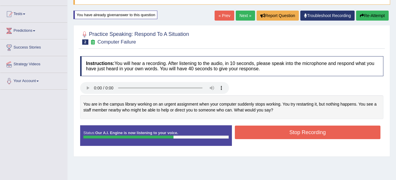
click at [273, 134] on button "Stop Recording" at bounding box center [308, 132] width 146 height 14
click at [273, 134] on div "Status: Our A.I. Engine is now listening to your voice. Start Answering Stop Re…" at bounding box center [231, 138] width 303 height 26
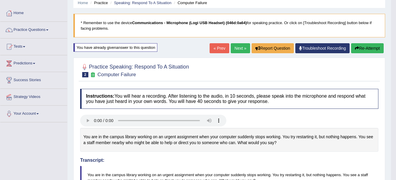
scroll to position [24, 0]
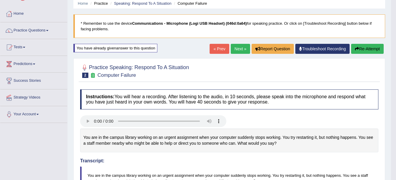
click at [368, 47] on button "Re-Attempt" at bounding box center [367, 49] width 33 height 10
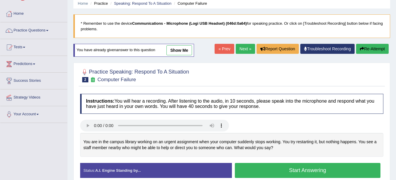
click at [271, 169] on button "Start Answering" at bounding box center [308, 170] width 146 height 15
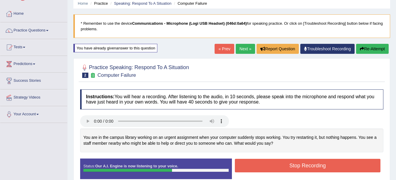
click at [271, 169] on button "Stop Recording" at bounding box center [308, 166] width 146 height 14
click at [271, 169] on div "Status: Our A.I. Engine is now listening to your voice. Start Answering Stop Re…" at bounding box center [231, 171] width 303 height 26
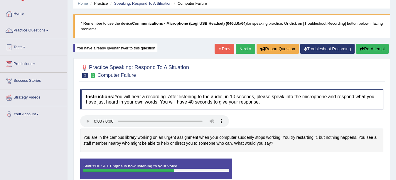
click at [271, 169] on div "Status: Our A.I. Engine is now listening to your voice. Start Answering Stop Re…" at bounding box center [231, 171] width 303 height 26
